Goal: Find contact information: Find contact information

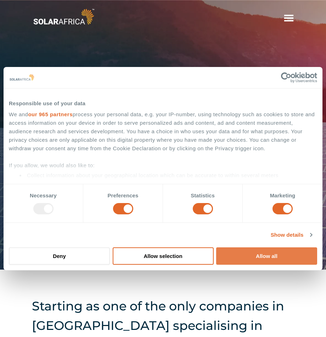
drag, startPoint x: 248, startPoint y: 260, endPoint x: 243, endPoint y: 254, distance: 7.8
click at [248, 260] on button "Allow all" at bounding box center [266, 256] width 101 height 17
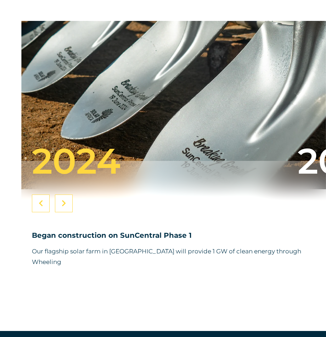
scroll to position [2709, 0]
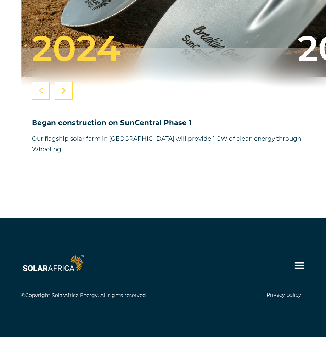
click at [300, 262] on icon at bounding box center [299, 265] width 11 height 11
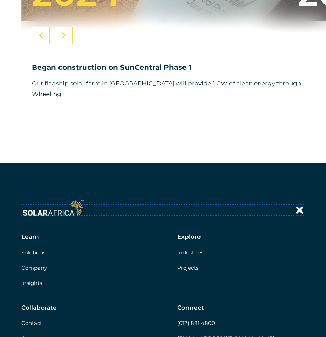
scroll to position [2851, 0]
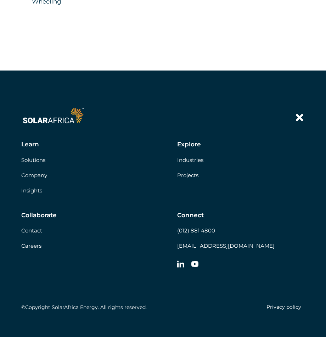
click at [36, 234] on link "Contact" at bounding box center [31, 230] width 21 height 7
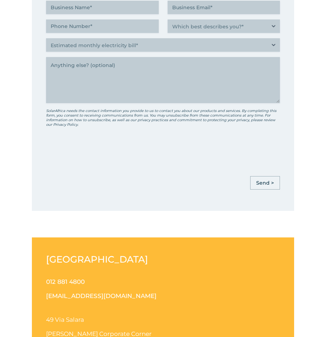
scroll to position [546, 0]
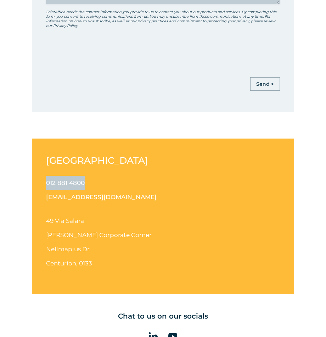
drag, startPoint x: 88, startPoint y: 182, endPoint x: 46, endPoint y: 185, distance: 42.3
click at [46, 185] on p "012 881 4800 [EMAIL_ADDRESS][DOMAIN_NAME]" at bounding box center [163, 190] width 234 height 28
copy link "012 881 4800"
